Goal: Transaction & Acquisition: Download file/media

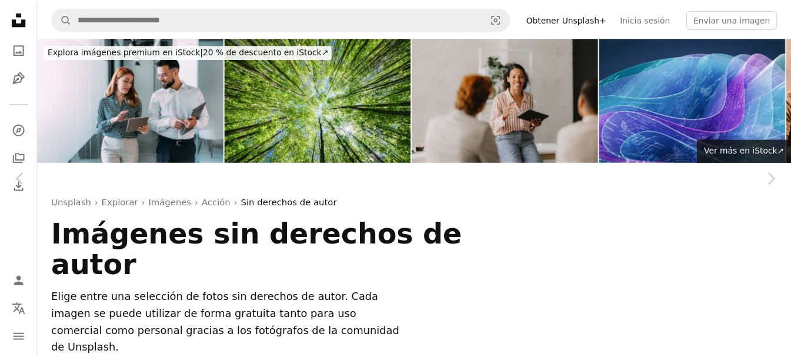
scroll to position [18285, 0]
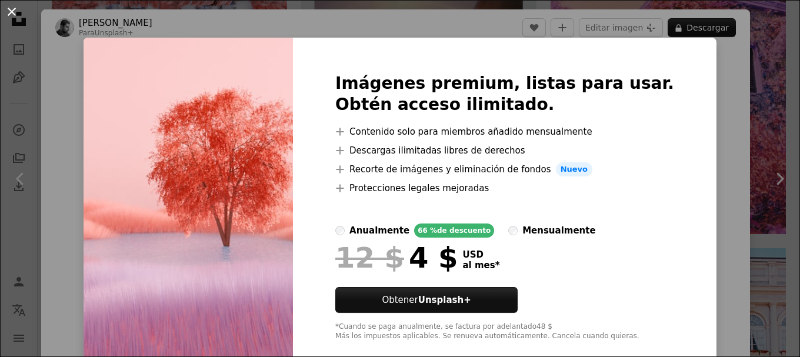
click at [12, 14] on button "An X shape" at bounding box center [12, 12] width 14 height 14
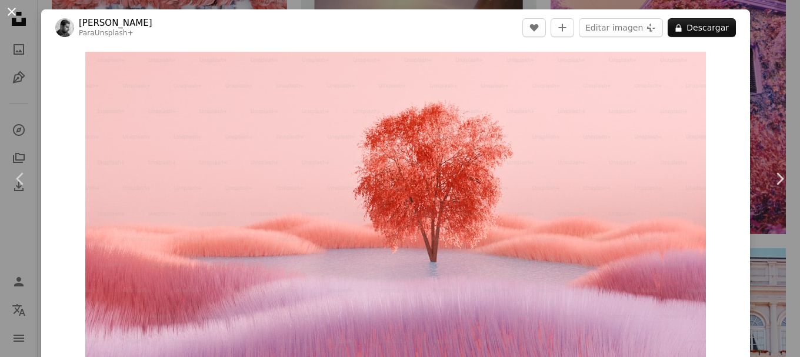
click at [17, 11] on button "An X shape" at bounding box center [12, 12] width 14 height 14
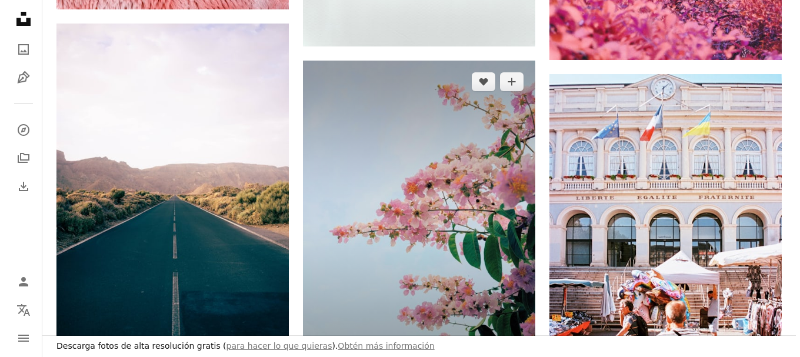
scroll to position [18226, 0]
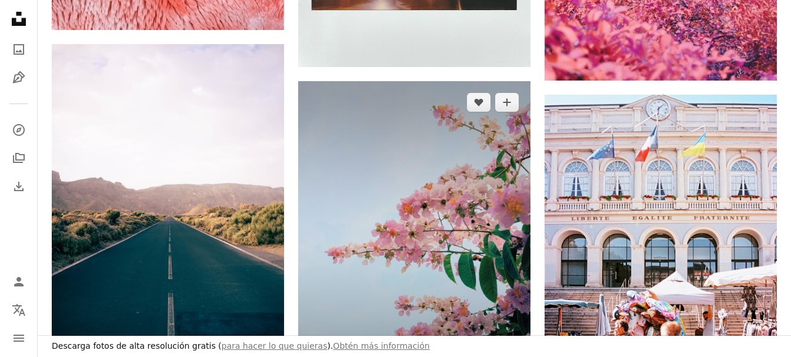
click at [391, 115] on img at bounding box center [414, 235] width 232 height 309
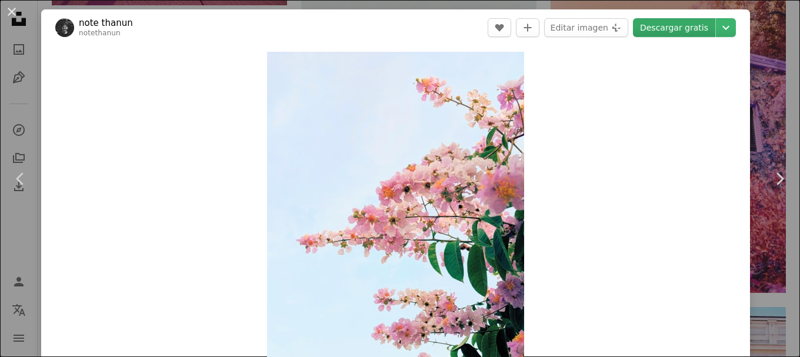
click at [674, 29] on link "Descargar gratis" at bounding box center [674, 27] width 82 height 19
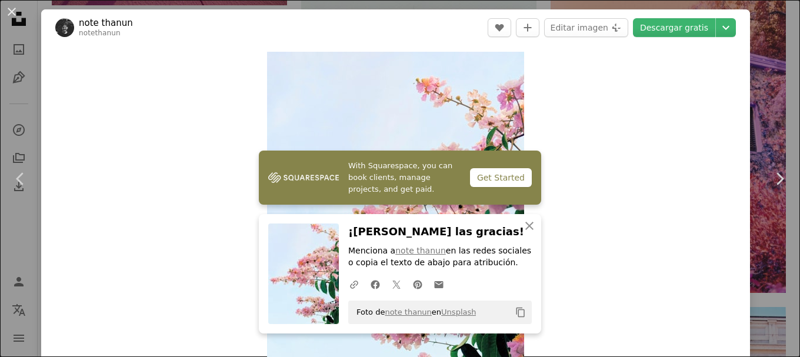
click at [112, 103] on div "Zoom in" at bounding box center [395, 222] width 708 height 353
click at [524, 223] on icon "An X shape" at bounding box center [529, 226] width 14 height 14
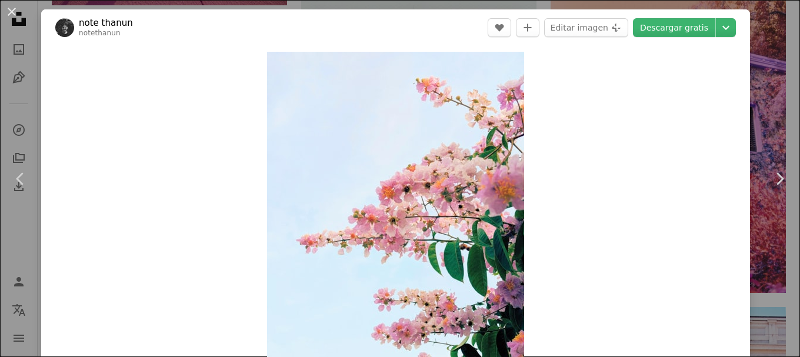
scroll to position [59, 0]
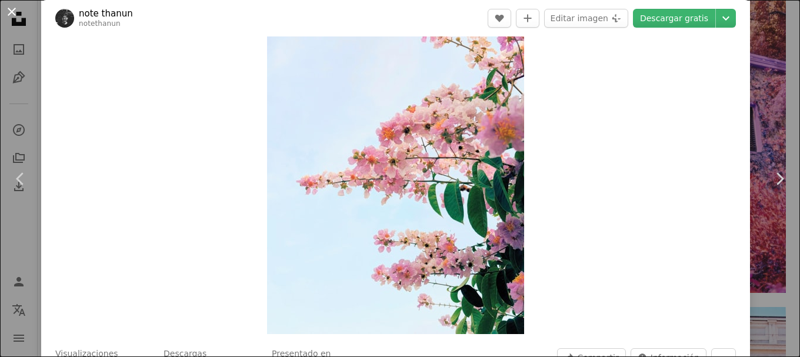
click at [14, 12] on button "An X shape" at bounding box center [12, 12] width 14 height 14
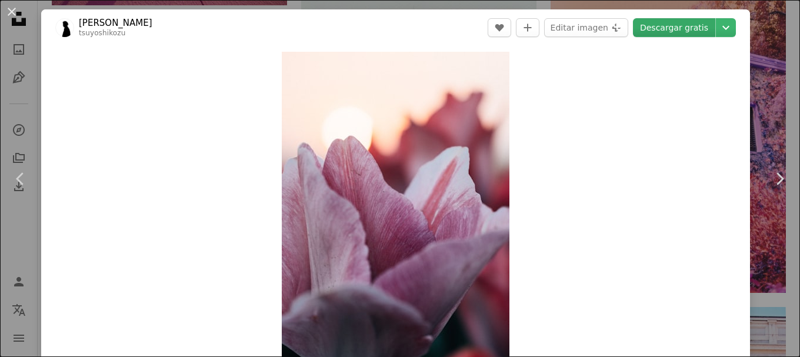
click at [664, 31] on link "Descargar gratis" at bounding box center [674, 27] width 82 height 19
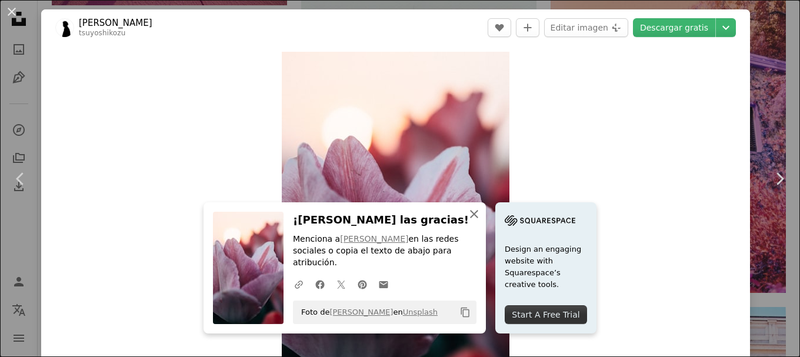
click at [481, 221] on icon "An X shape" at bounding box center [474, 214] width 14 height 14
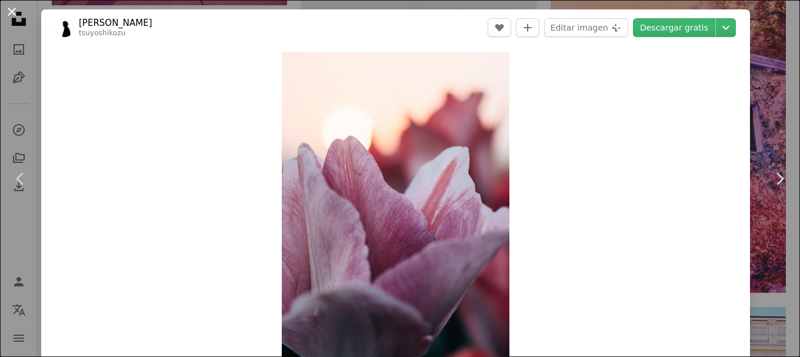
click at [11, 14] on button "An X shape" at bounding box center [12, 12] width 14 height 14
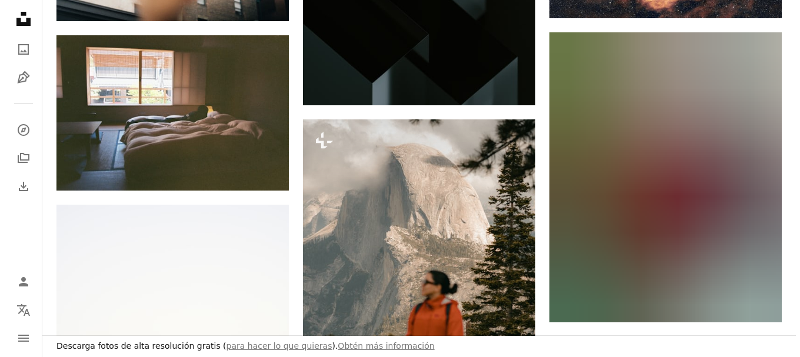
scroll to position [22047, 0]
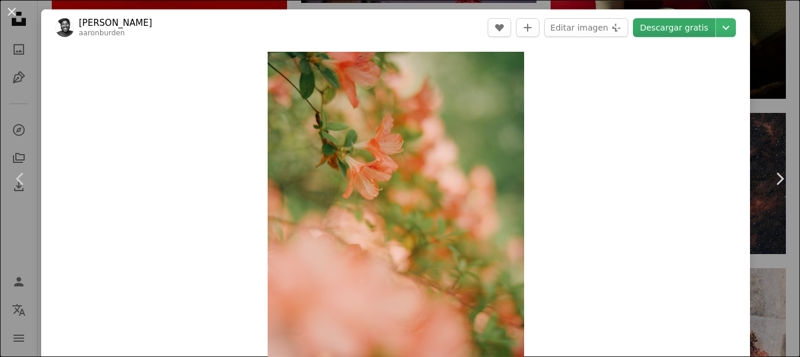
click at [676, 29] on link "Descargar gratis" at bounding box center [674, 27] width 82 height 19
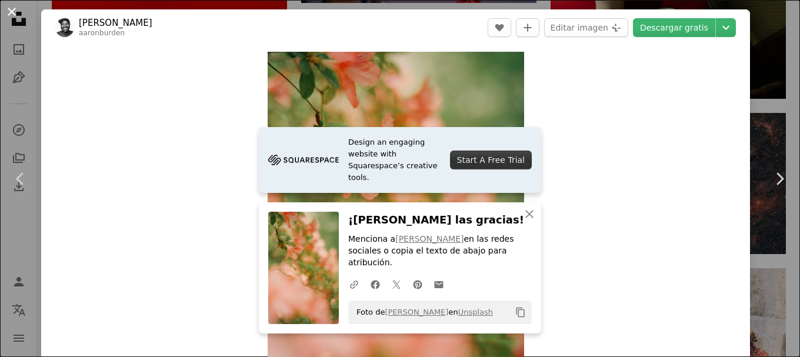
click at [11, 8] on button "An X shape" at bounding box center [12, 12] width 14 height 14
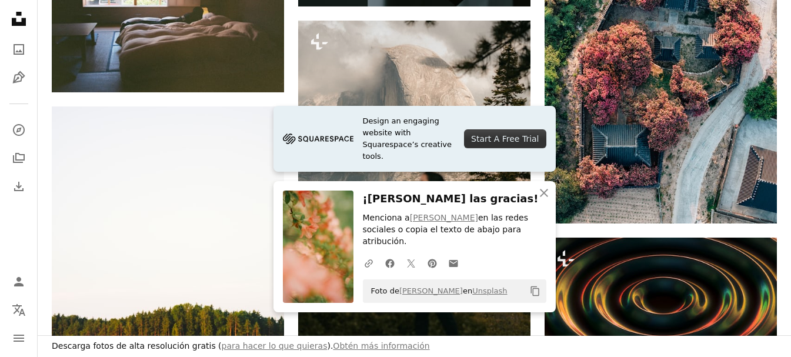
scroll to position [22224, 0]
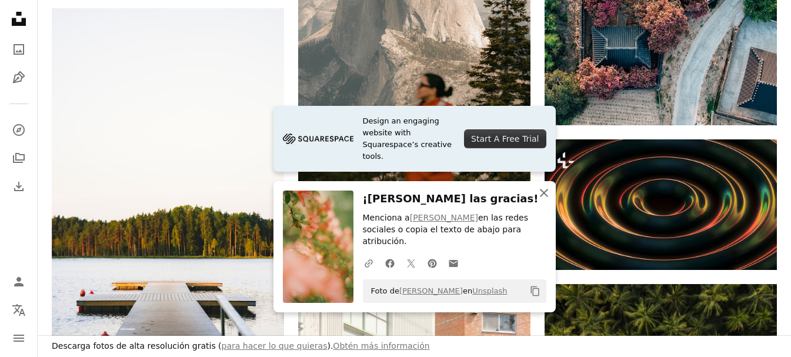
drag, startPoint x: 540, startPoint y: 201, endPoint x: 603, endPoint y: 219, distance: 65.5
click at [540, 197] on icon "button" at bounding box center [544, 193] width 8 height 8
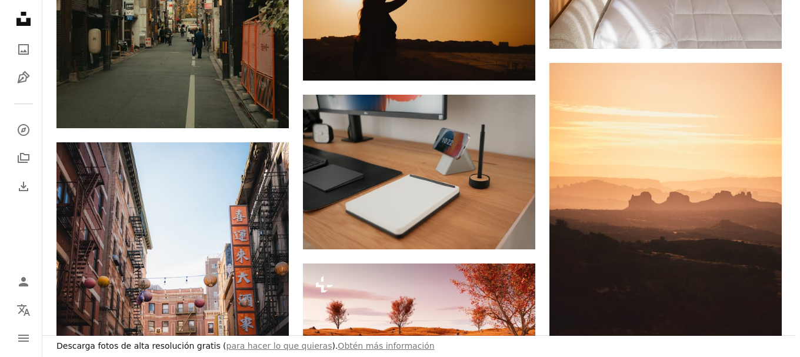
scroll to position [23458, 0]
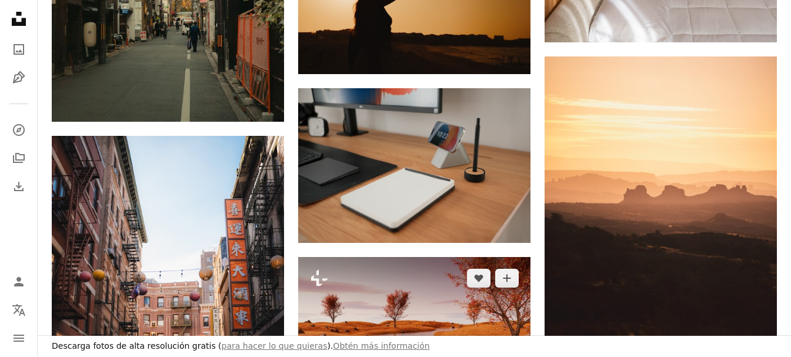
click at [452, 257] on img at bounding box center [414, 322] width 232 height 131
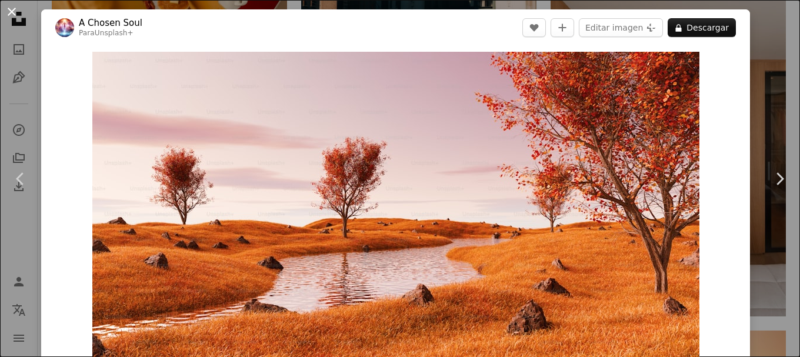
click at [16, 10] on button "An X shape" at bounding box center [12, 12] width 14 height 14
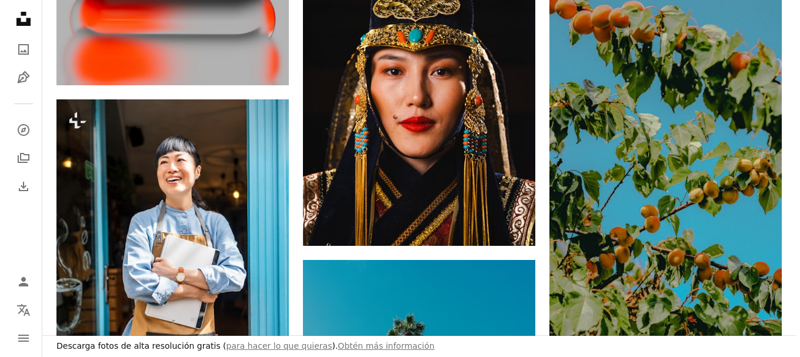
scroll to position [25105, 0]
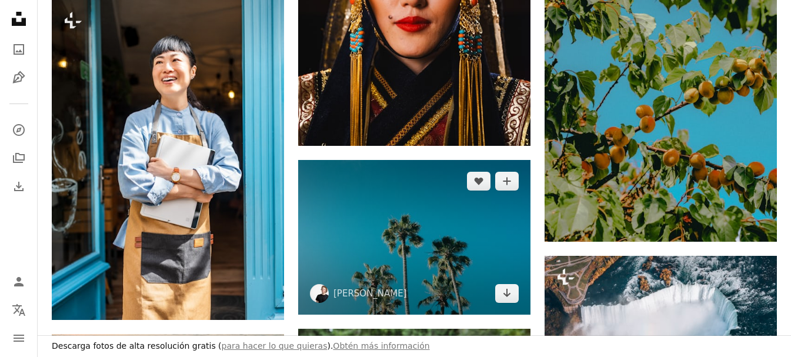
click at [458, 160] on img at bounding box center [414, 237] width 232 height 155
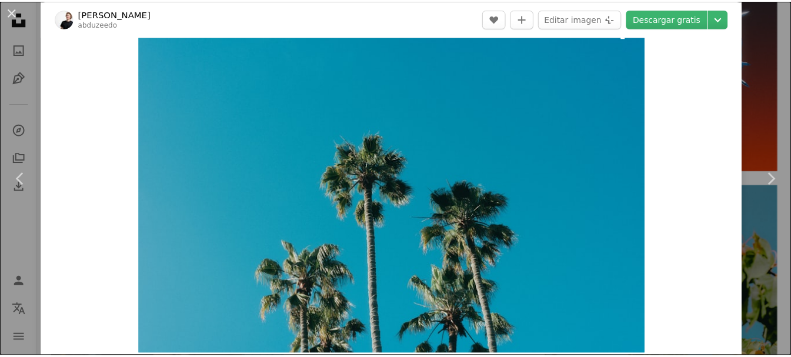
scroll to position [59, 0]
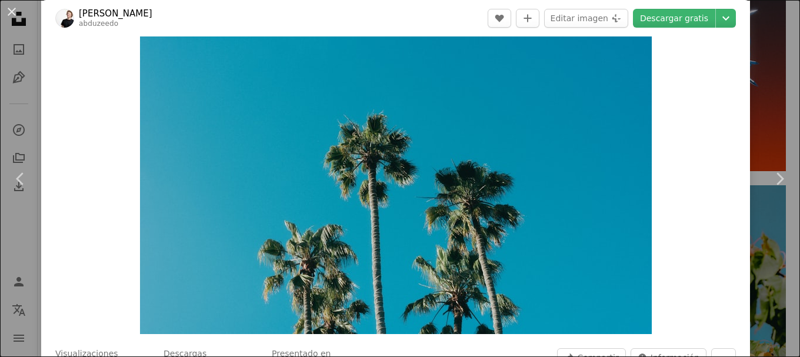
drag, startPoint x: 18, startPoint y: 17, endPoint x: 149, endPoint y: 146, distance: 184.2
click at [18, 16] on button "An X shape" at bounding box center [12, 12] width 14 height 14
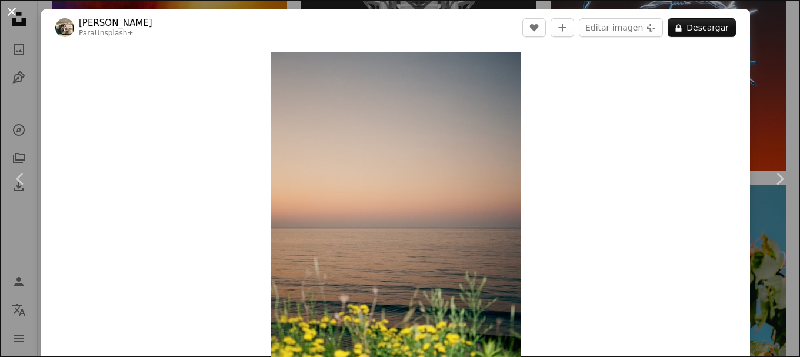
click at [19, 19] on button "An X shape" at bounding box center [12, 12] width 14 height 14
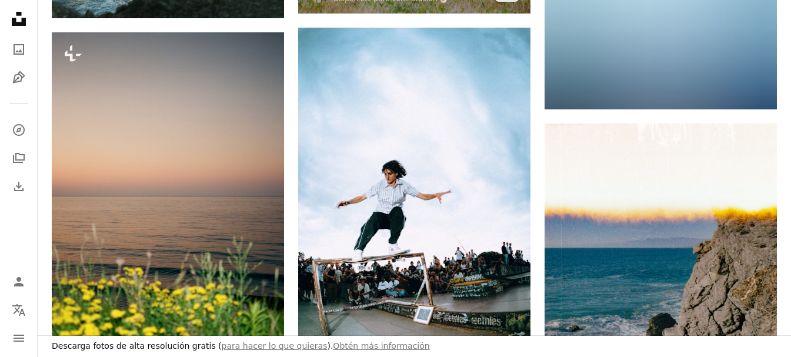
scroll to position [25634, 0]
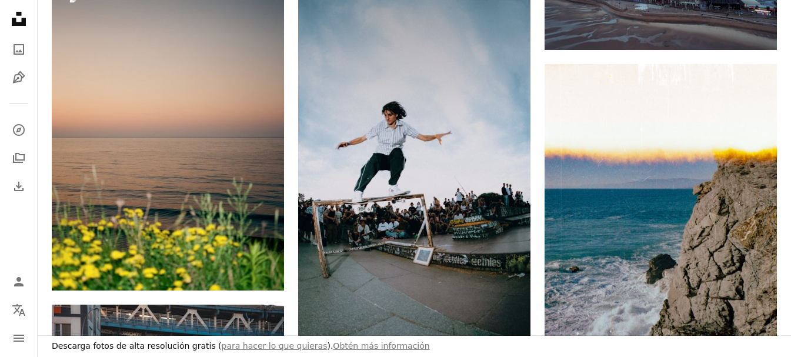
click at [300, 161] on img at bounding box center [414, 175] width 232 height 413
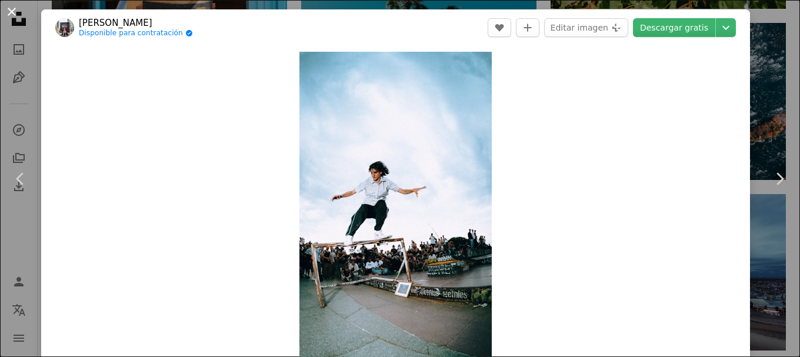
click at [14, 13] on button "An X shape" at bounding box center [12, 12] width 14 height 14
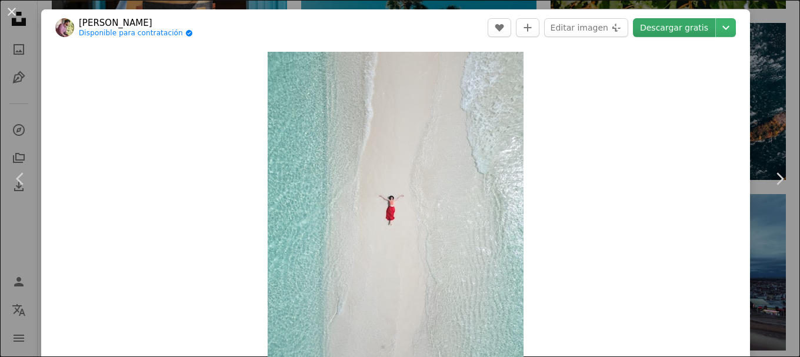
click at [666, 29] on link "Descargar gratis" at bounding box center [674, 27] width 82 height 19
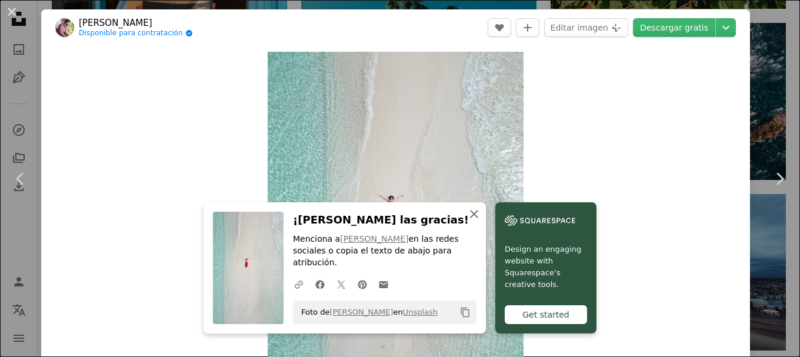
click at [481, 221] on icon "An X shape" at bounding box center [474, 214] width 14 height 14
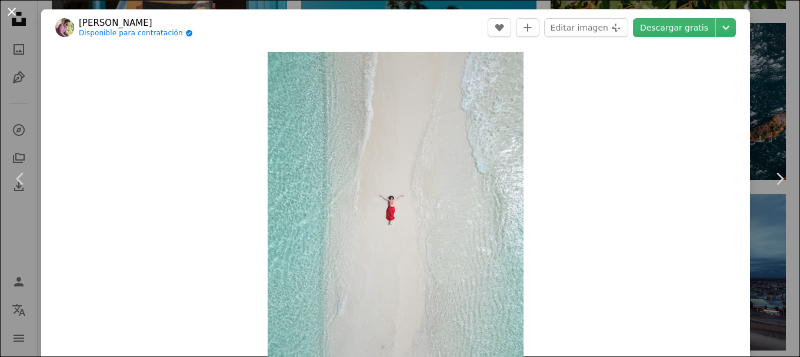
click at [11, 12] on button "An X shape" at bounding box center [12, 12] width 14 height 14
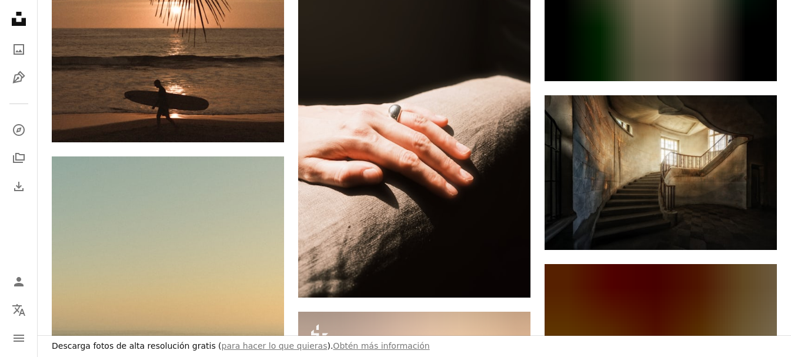
scroll to position [29161, 0]
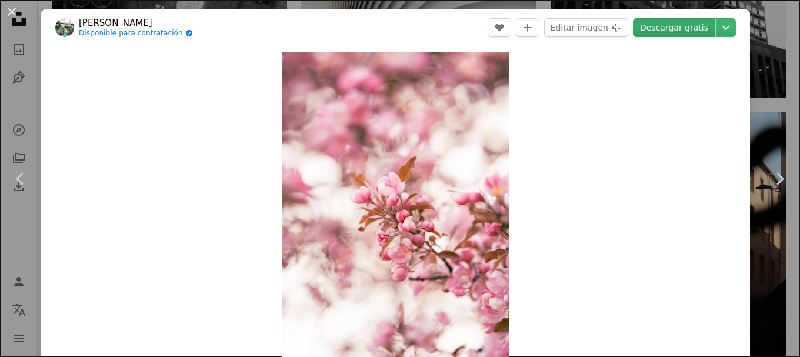
click at [655, 28] on link "Descargar gratis" at bounding box center [674, 27] width 82 height 19
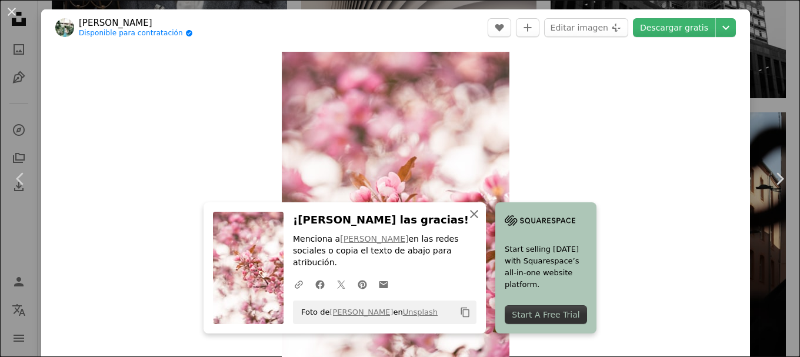
click at [481, 221] on icon "An X shape" at bounding box center [474, 214] width 14 height 14
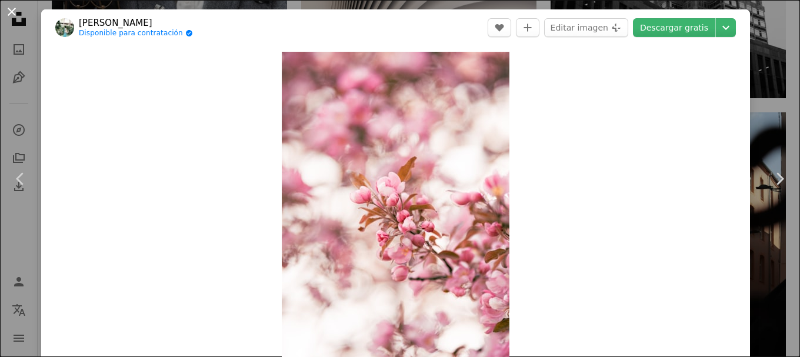
click at [11, 10] on button "An X shape" at bounding box center [12, 12] width 14 height 14
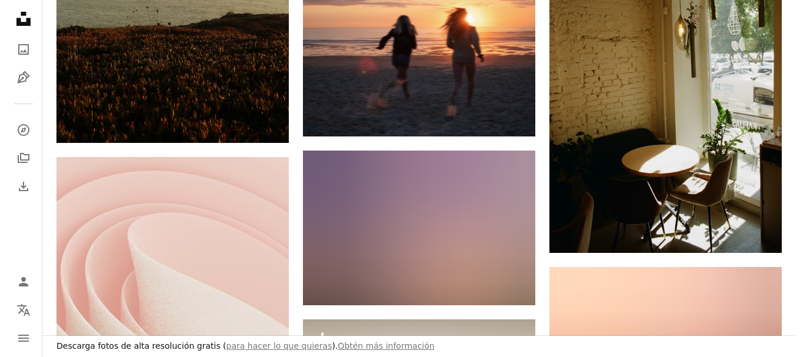
scroll to position [29514, 0]
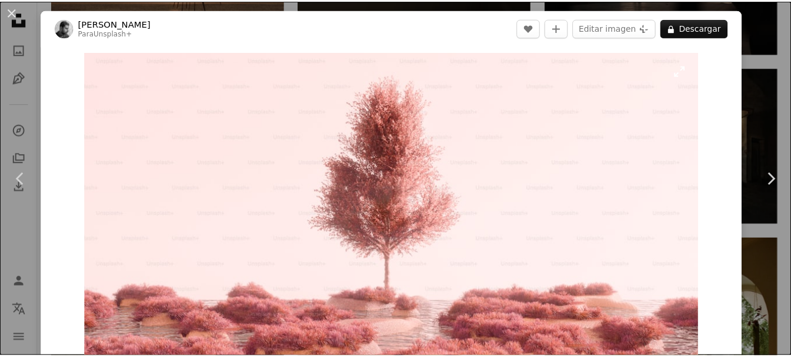
scroll to position [59, 0]
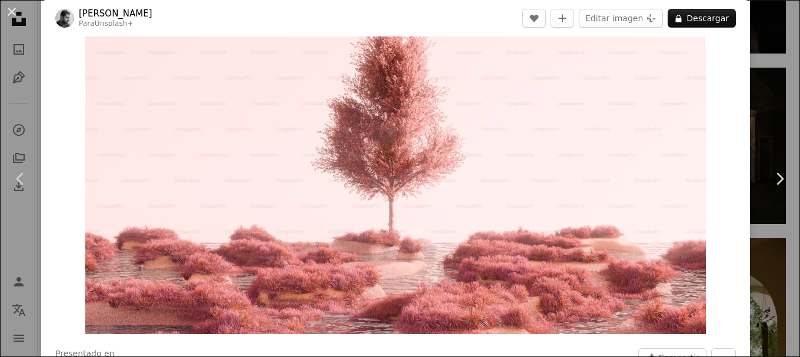
click at [14, 12] on button "An X shape" at bounding box center [12, 12] width 14 height 14
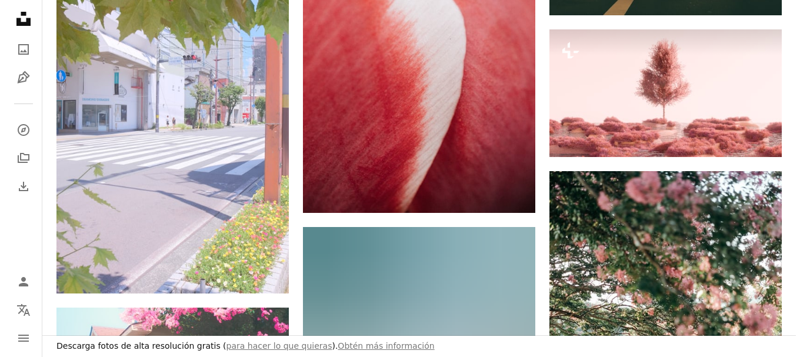
scroll to position [30514, 0]
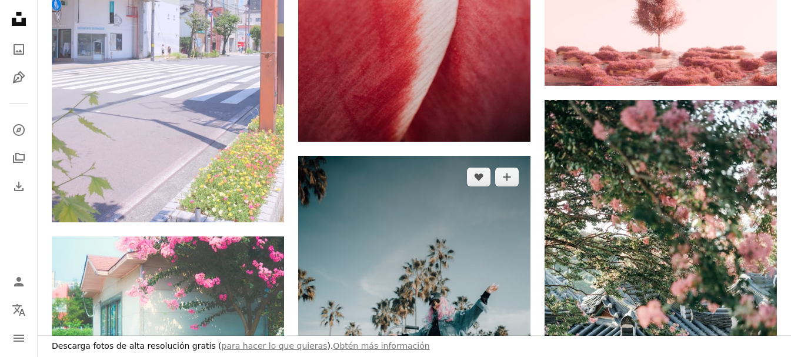
click at [389, 156] on img at bounding box center [414, 330] width 232 height 349
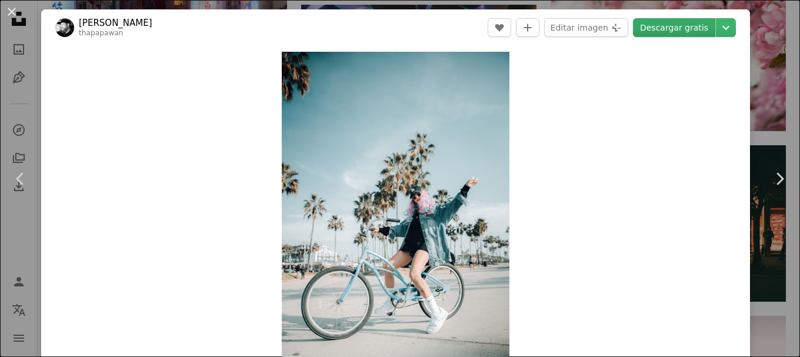
click at [666, 28] on link "Descargar gratis" at bounding box center [674, 27] width 82 height 19
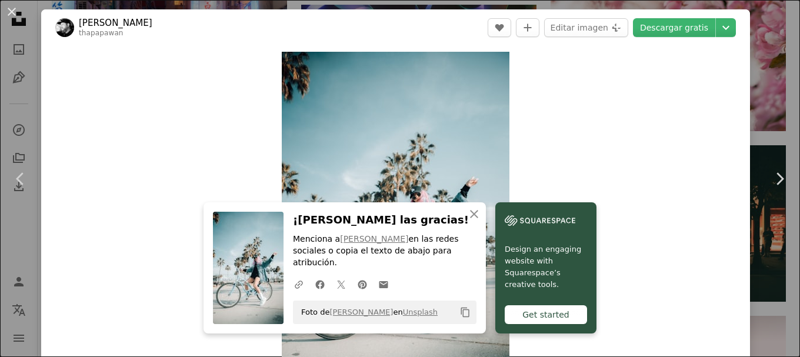
drag, startPoint x: 15, startPoint y: 13, endPoint x: 560, endPoint y: 212, distance: 580.1
click at [15, 13] on button "An X shape" at bounding box center [12, 12] width 14 height 14
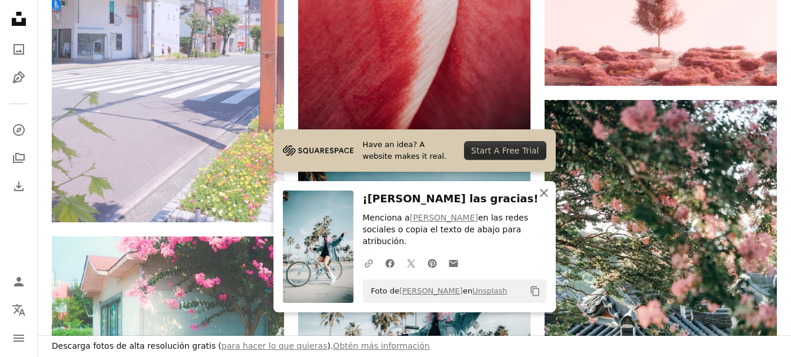
click at [544, 197] on icon "button" at bounding box center [544, 193] width 8 height 8
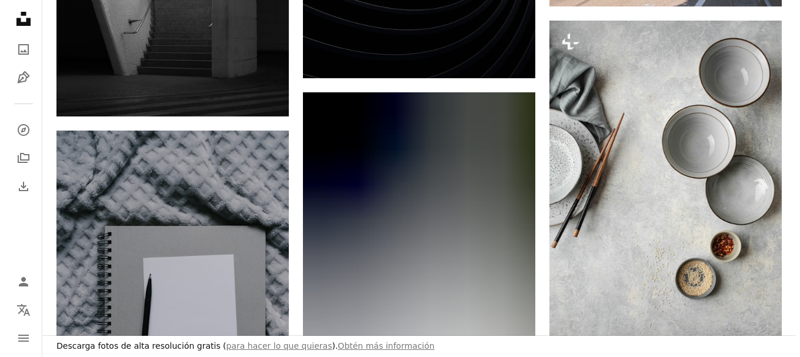
scroll to position [31807, 0]
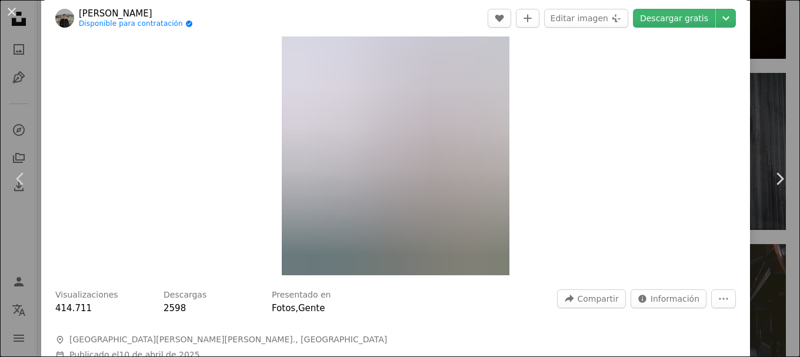
scroll to position [59, 0]
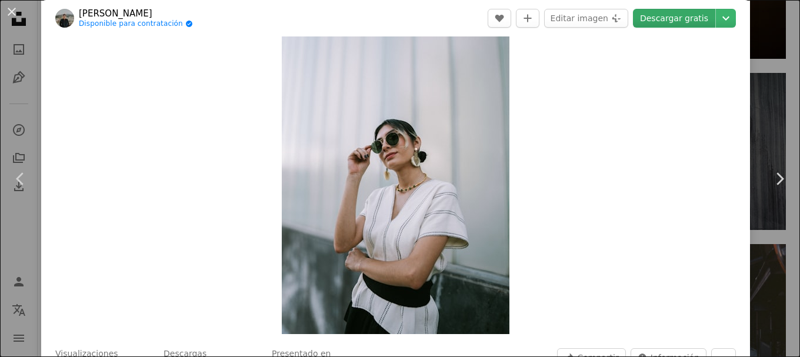
click at [651, 18] on link "Descargar gratis" at bounding box center [674, 18] width 82 height 19
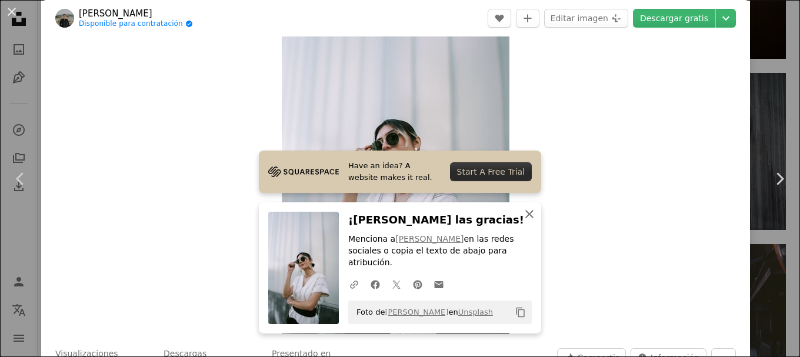
drag, startPoint x: 526, startPoint y: 228, endPoint x: 556, endPoint y: 226, distance: 30.0
click at [526, 221] on icon "An X shape" at bounding box center [529, 214] width 14 height 14
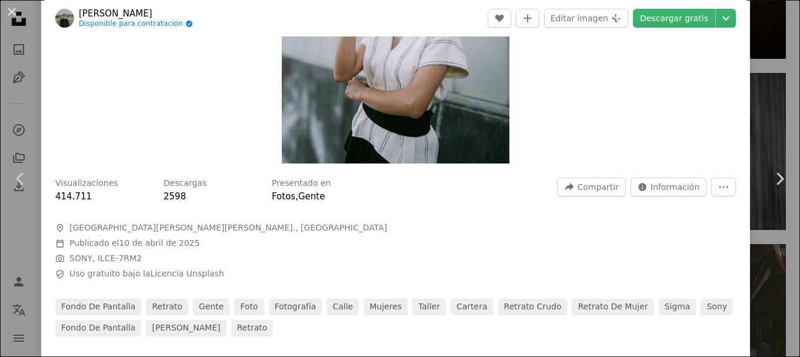
scroll to position [235, 0]
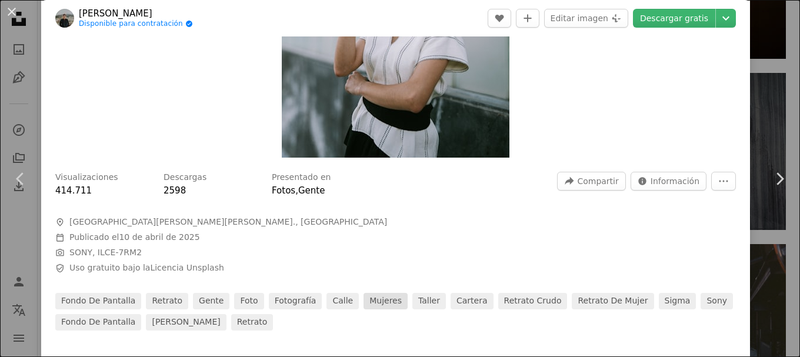
drag, startPoint x: 360, startPoint y: 302, endPoint x: 376, endPoint y: 300, distance: 16.0
click at [363, 301] on link "mujeres" at bounding box center [385, 301] width 44 height 16
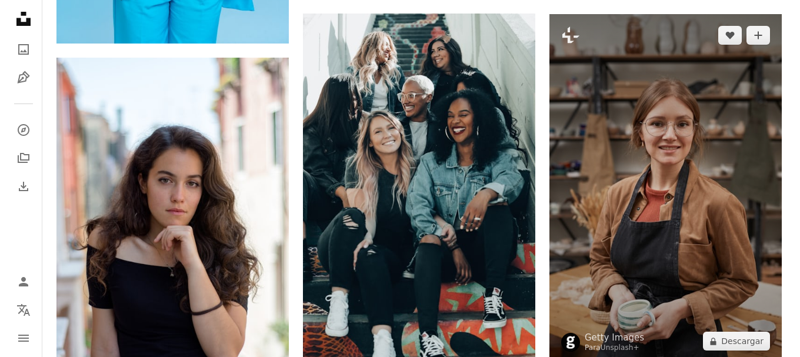
scroll to position [588, 0]
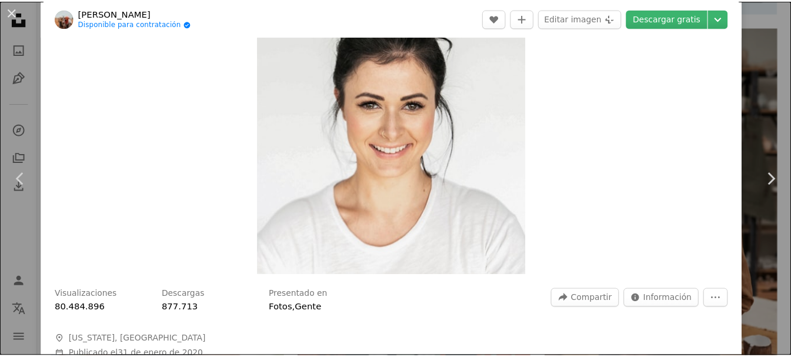
scroll to position [59, 0]
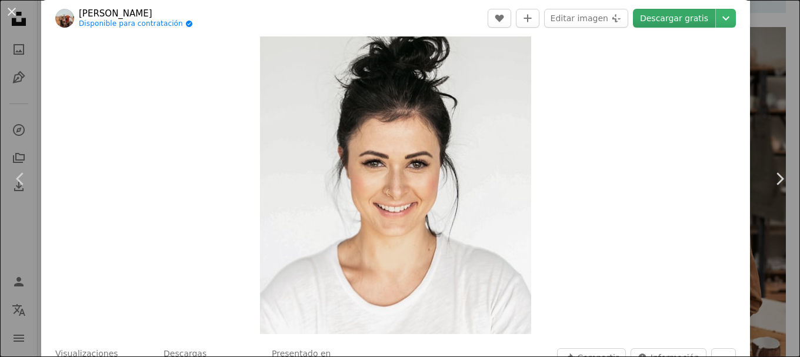
click at [653, 17] on link "Descargar gratis" at bounding box center [674, 18] width 82 height 19
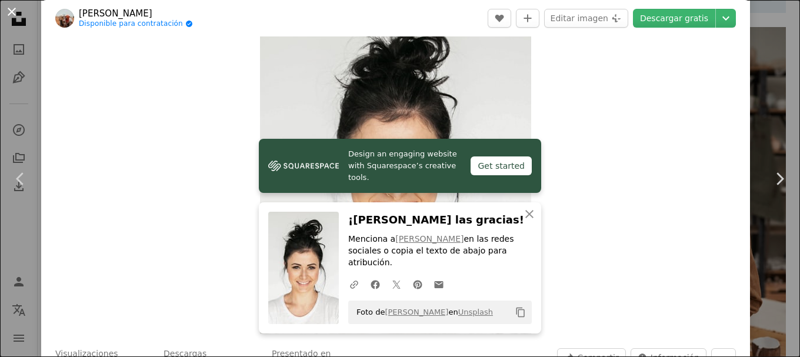
click at [12, 10] on button "An X shape" at bounding box center [12, 12] width 14 height 14
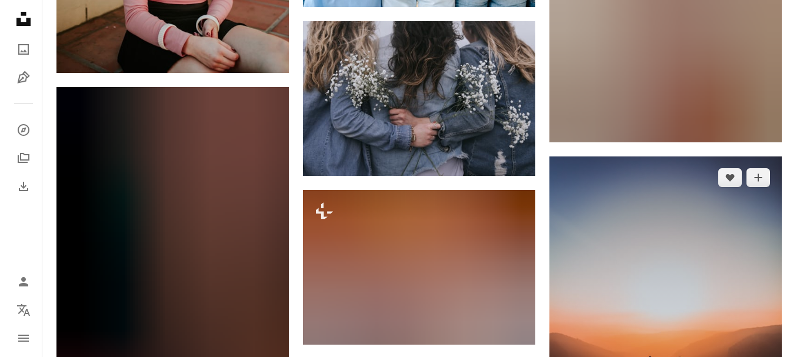
scroll to position [1470, 0]
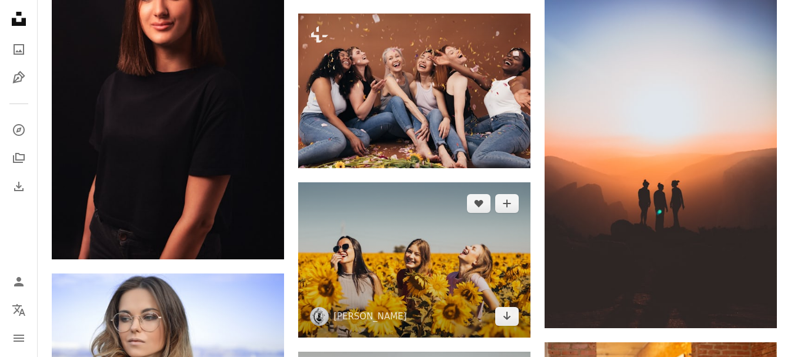
click at [455, 182] on img at bounding box center [414, 259] width 232 height 155
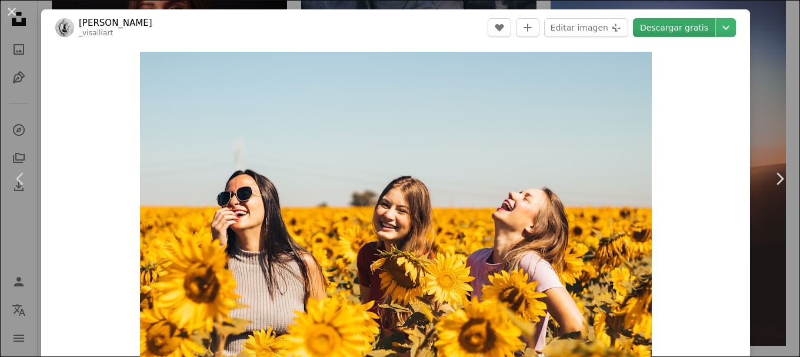
click at [664, 26] on link "Descargar gratis" at bounding box center [674, 27] width 82 height 19
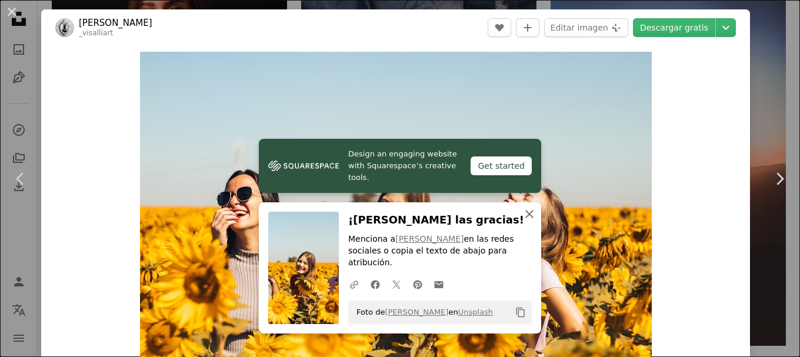
click at [525, 218] on icon "button" at bounding box center [529, 214] width 8 height 8
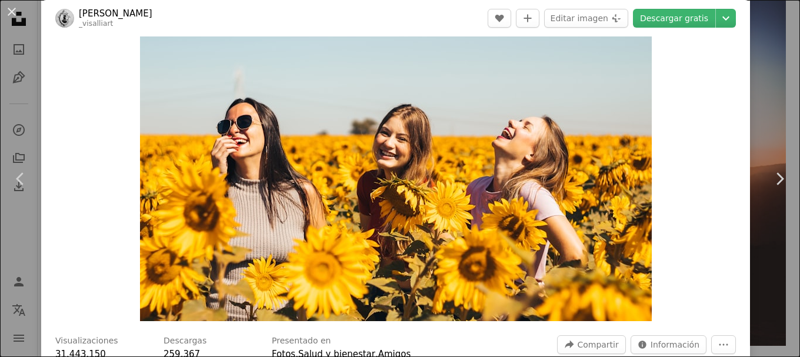
scroll to position [59, 0]
